Goal: Information Seeking & Learning: Learn about a topic

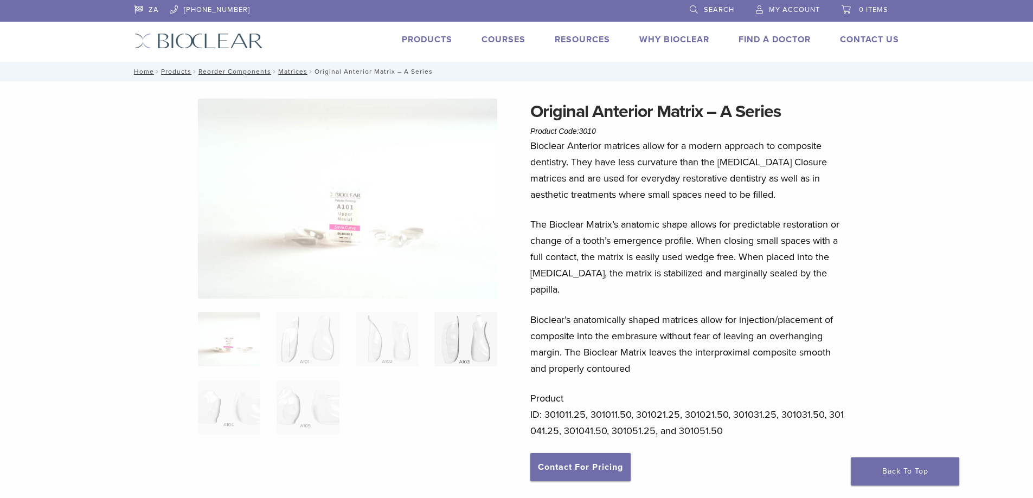
click at [485, 343] on img at bounding box center [465, 339] width 62 height 54
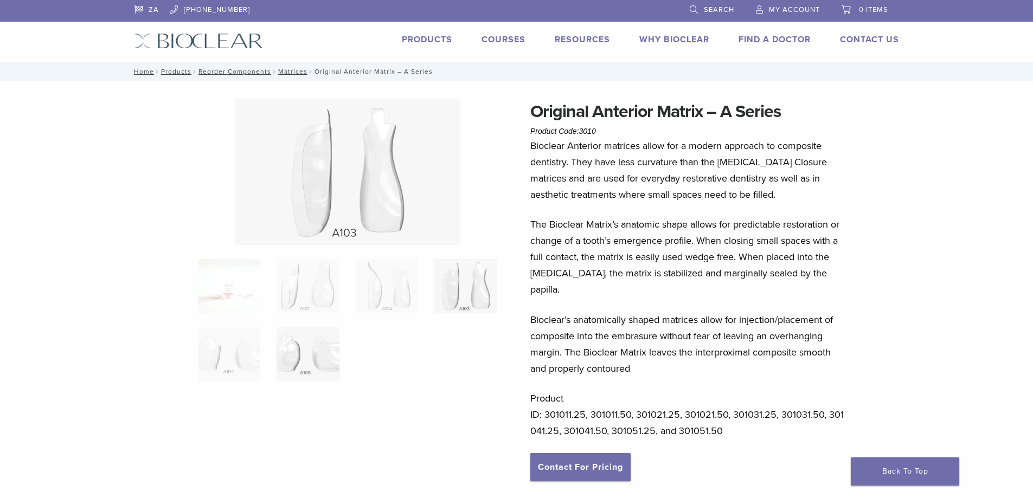
click at [311, 364] on img at bounding box center [308, 355] width 62 height 54
click at [241, 319] on ol at bounding box center [348, 327] width 316 height 137
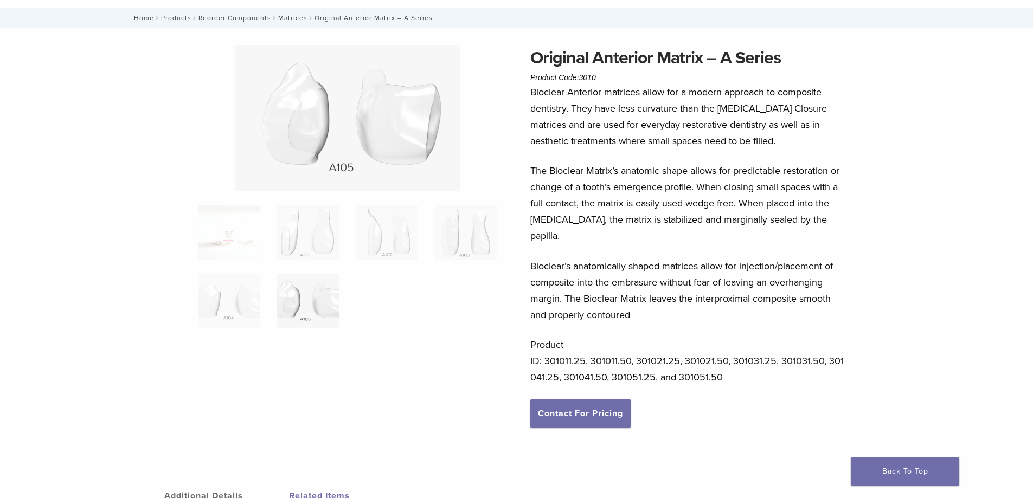
scroll to position [217, 0]
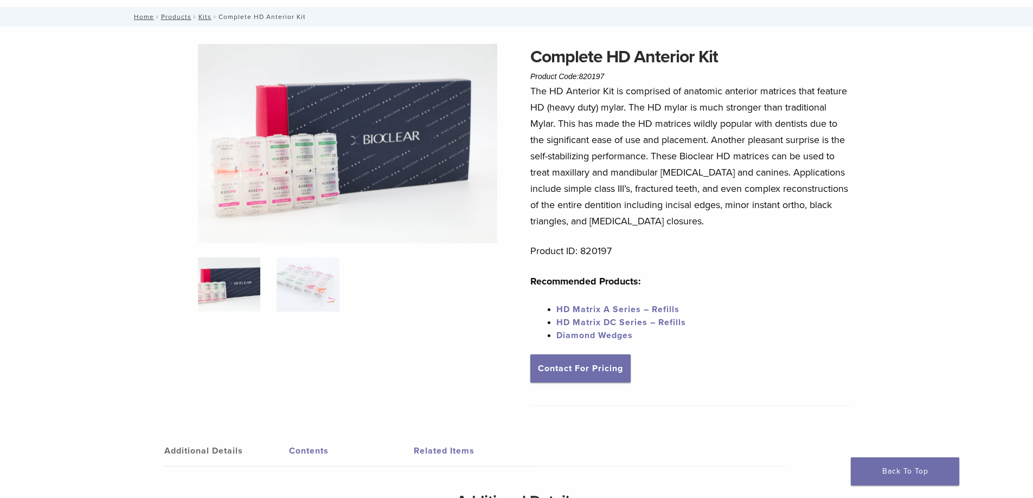
scroll to position [108, 0]
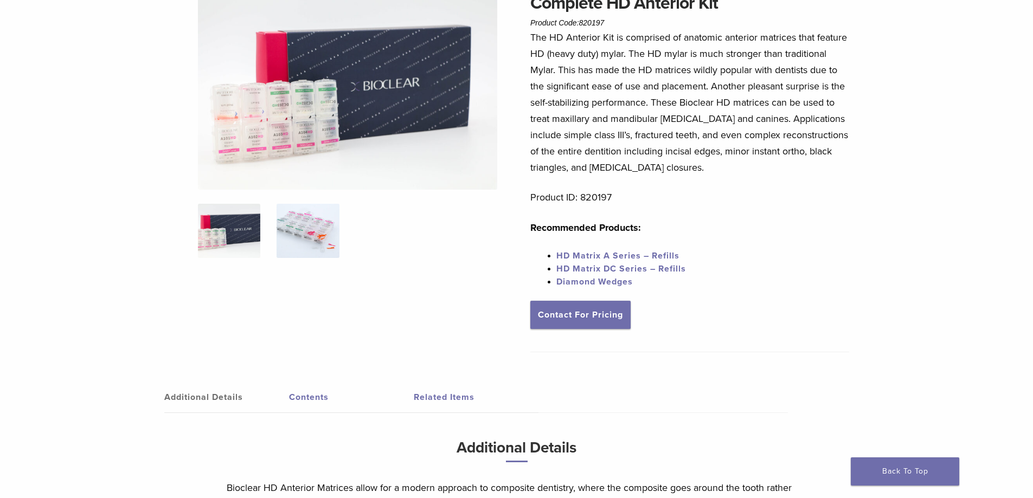
click at [307, 236] on img at bounding box center [308, 231] width 62 height 54
